Goal: Check status: Check status

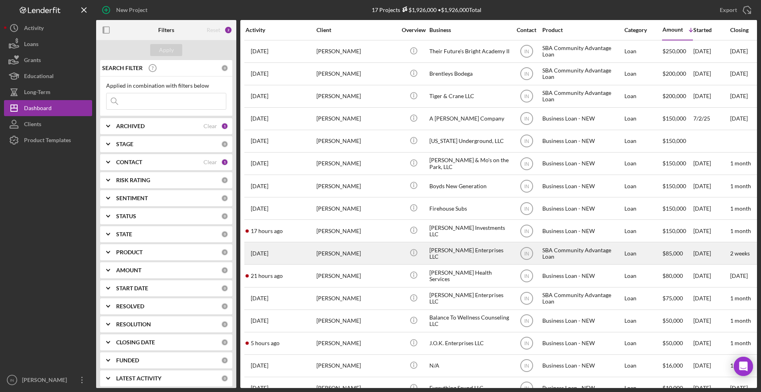
click at [353, 257] on div "[PERSON_NAME]" at bounding box center [356, 253] width 80 height 21
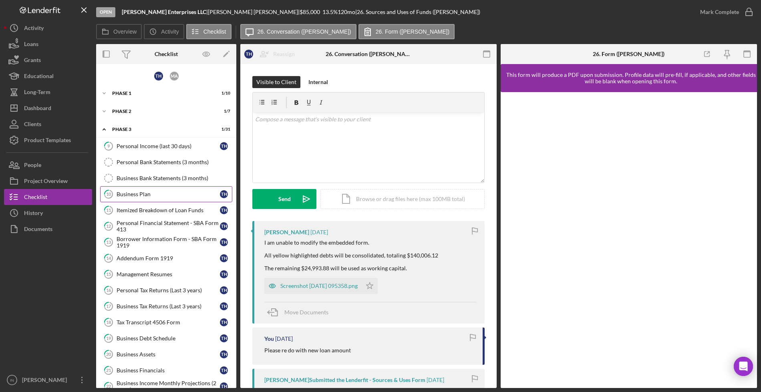
scroll to position [50, 0]
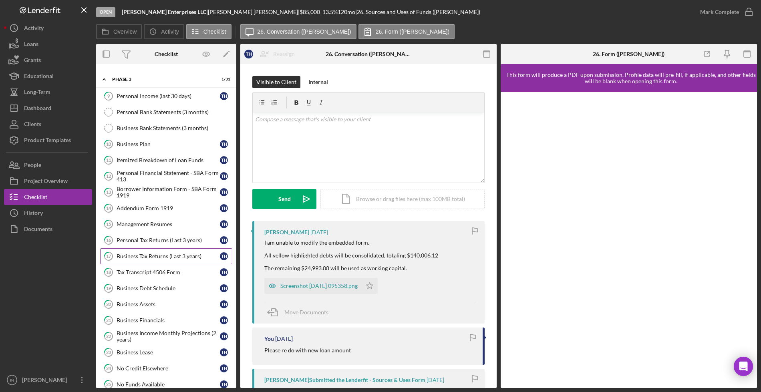
click at [179, 254] on div "Business Tax Returns (Last 3 years)" at bounding box center [168, 256] width 103 height 6
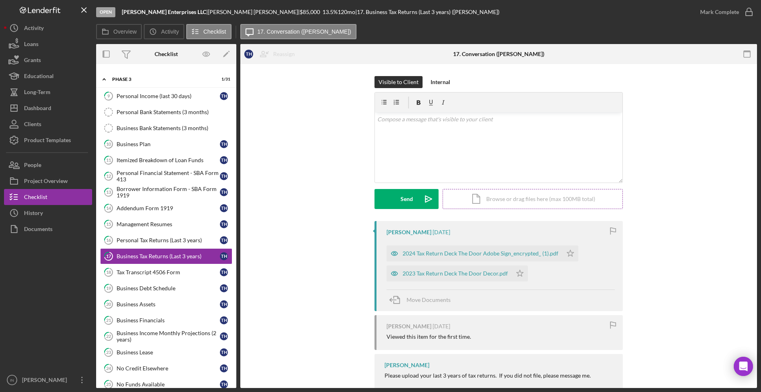
scroll to position [22, 0]
